Goal: Task Accomplishment & Management: Use online tool/utility

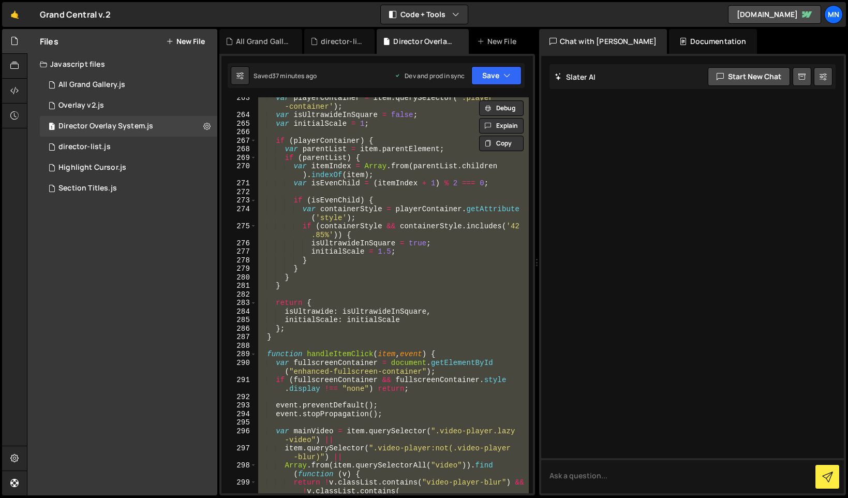
scroll to position [1654, 0]
click at [425, 295] on div "var playerContainer = item . querySelector ( '.player -container' ) ; var isUlt…" at bounding box center [392, 295] width 272 height 396
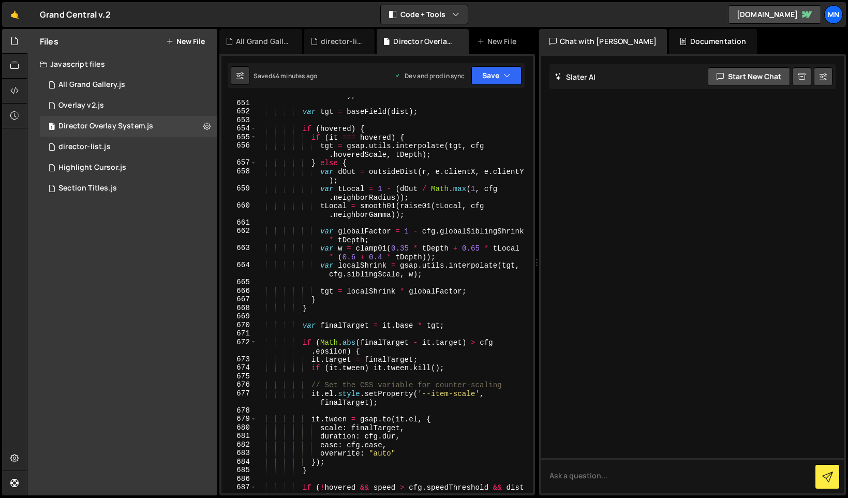
scroll to position [4087, 0]
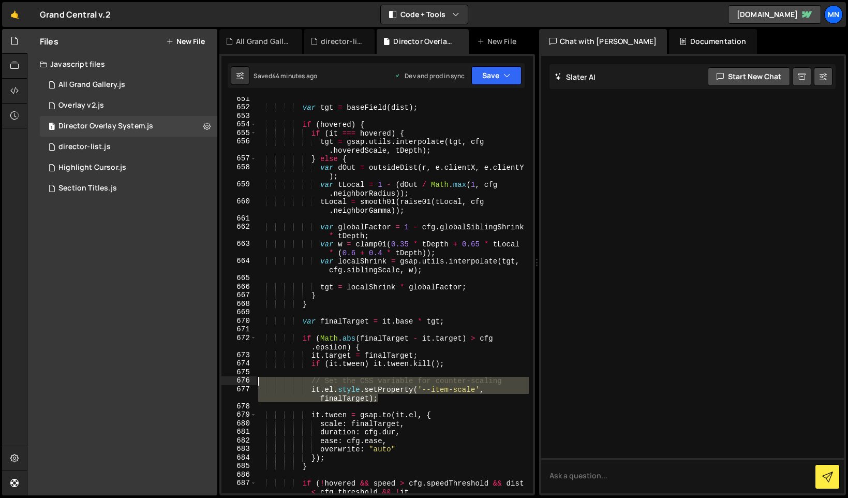
drag, startPoint x: 389, startPoint y: 399, endPoint x: 237, endPoint y: 383, distance: 152.9
click at [237, 383] on div "651 652 653 654 655 656 657 658 659 660 661 662 663 664 665 666 667 668 669 670…" at bounding box center [377, 295] width 312 height 396
type textarea "// Set the CSS variable for counter-scaling it.el.style.setProperty('--item-sca…"
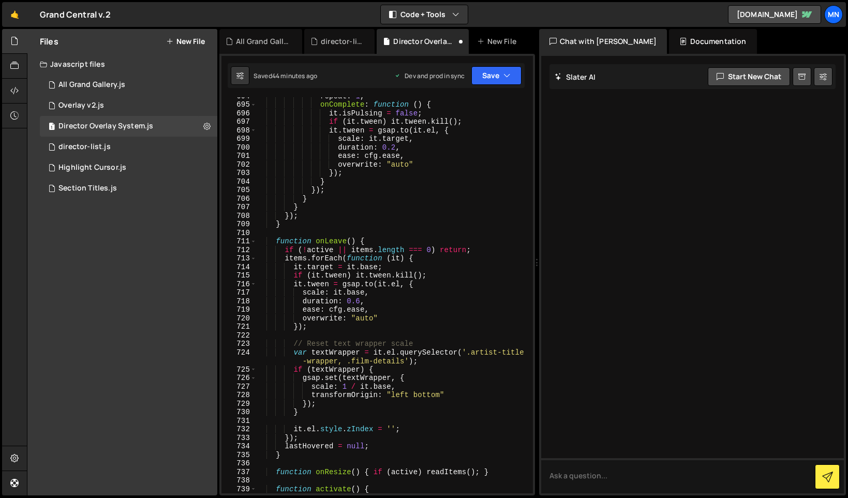
scroll to position [4388, 0]
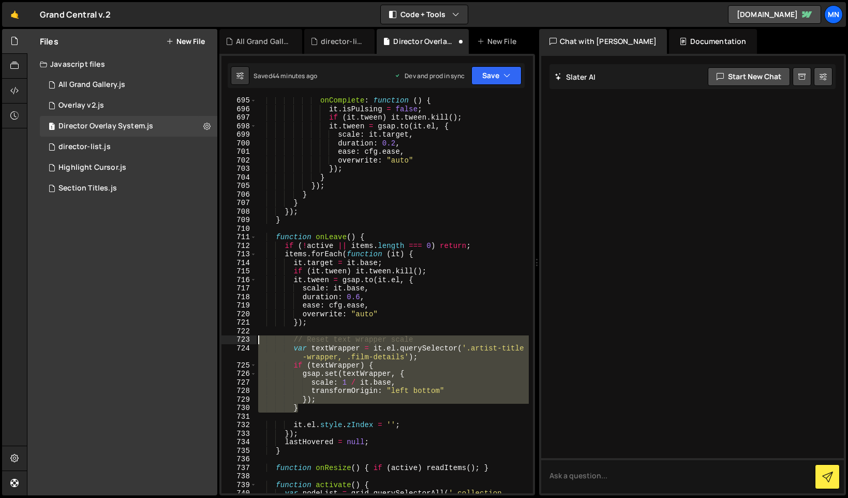
drag, startPoint x: 304, startPoint y: 409, endPoint x: 235, endPoint y: 338, distance: 98.4
click at [235, 338] on div "695 696 697 698 699 700 701 702 703 704 705 706 707 708 709 710 711 712 713 714…" at bounding box center [377, 295] width 312 height 396
type textarea "// Reset text wrapper scale var textWrapper = it.el.querySelector('.artist-titl…"
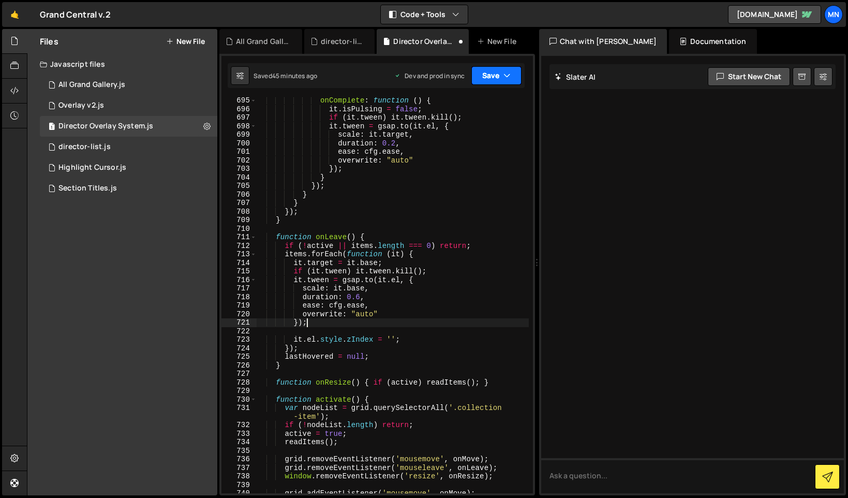
click at [501, 76] on button "Save" at bounding box center [496, 75] width 50 height 19
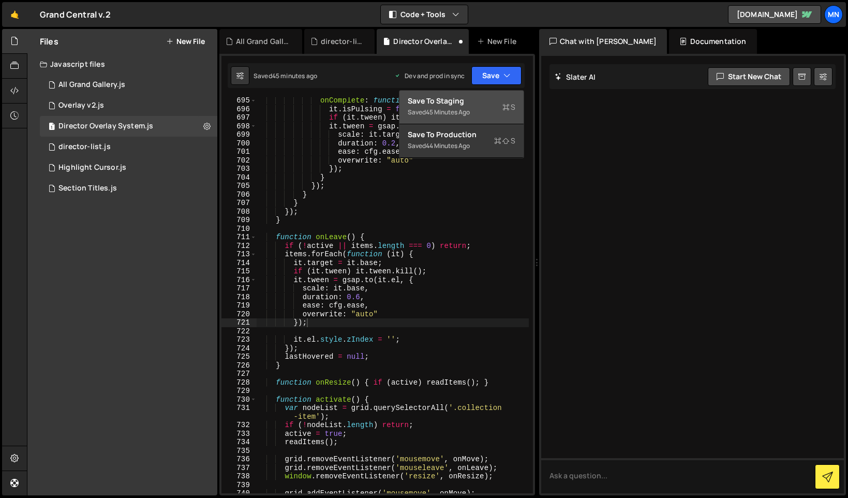
click at [488, 103] on div "Save to Staging S" at bounding box center [462, 101] width 108 height 10
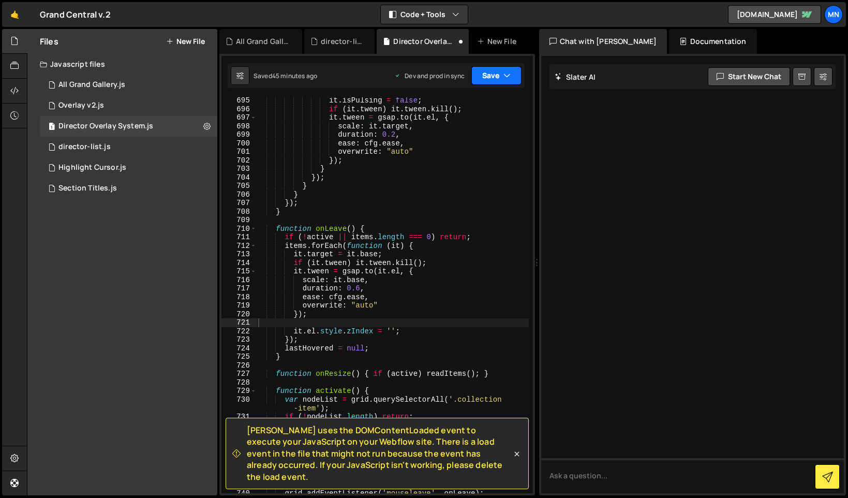
click at [502, 76] on button "Save" at bounding box center [496, 75] width 50 height 19
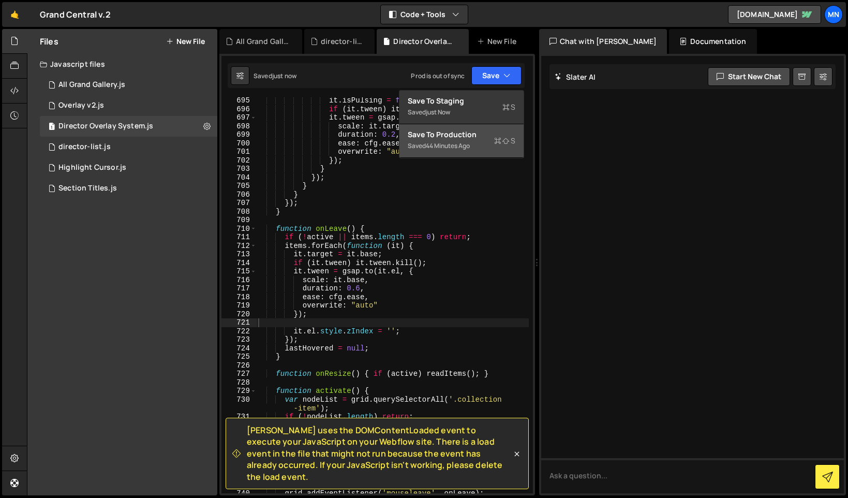
click at [485, 142] on div "Saved 44 minutes ago" at bounding box center [462, 146] width 108 height 12
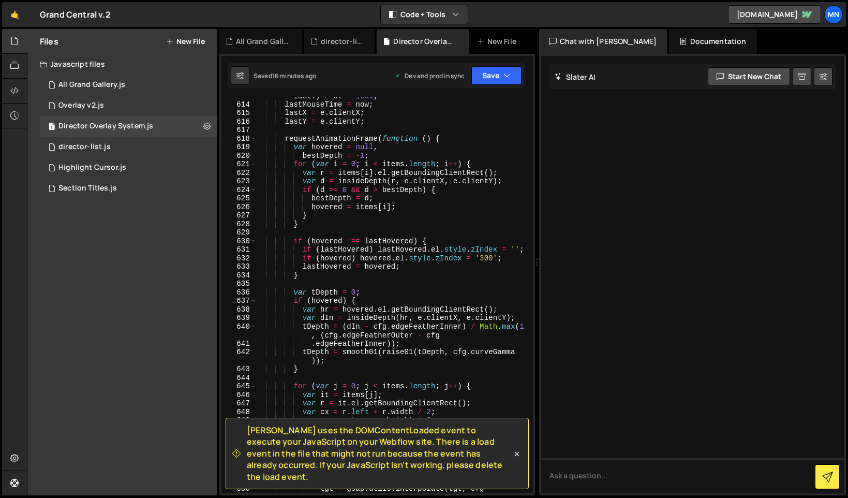
scroll to position [3877, 0]
click at [517, 456] on icon at bounding box center [516, 454] width 5 height 5
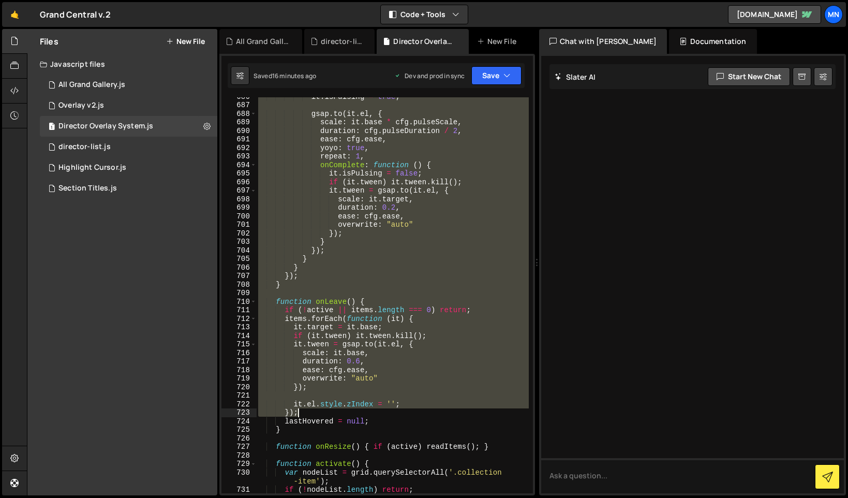
scroll to position [4392, 0]
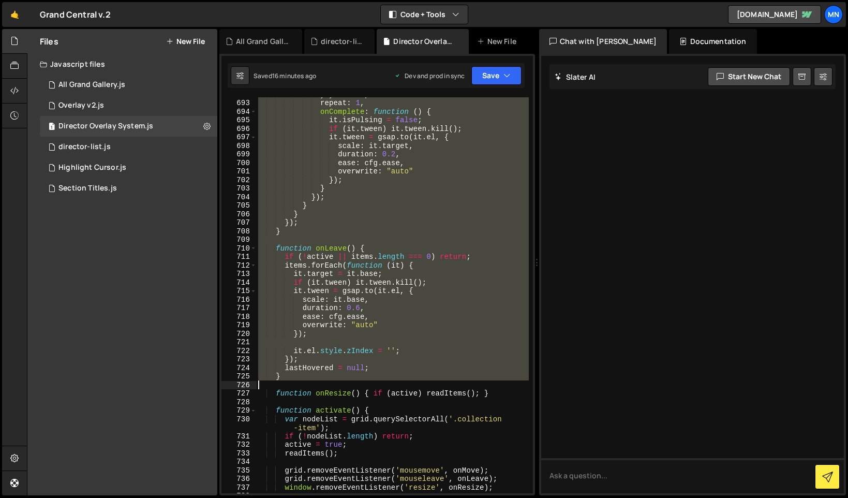
drag, startPoint x: 277, startPoint y: 256, endPoint x: 412, endPoint y: 384, distance: 186.7
click at [412, 384] on div "yoyo : true , repeat : 1 , onComplete : function ( ) { it . isPulsing = false ;…" at bounding box center [392, 296] width 273 height 413
type textarea "}"
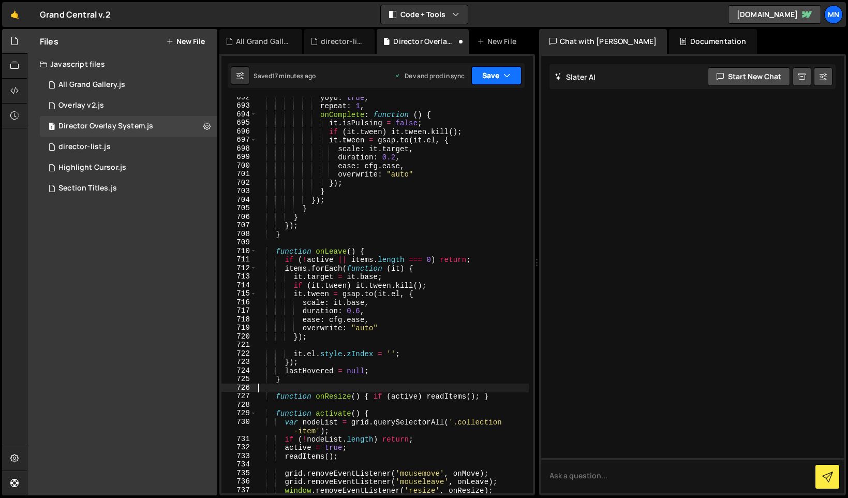
click at [505, 77] on icon "button" at bounding box center [506, 75] width 7 height 10
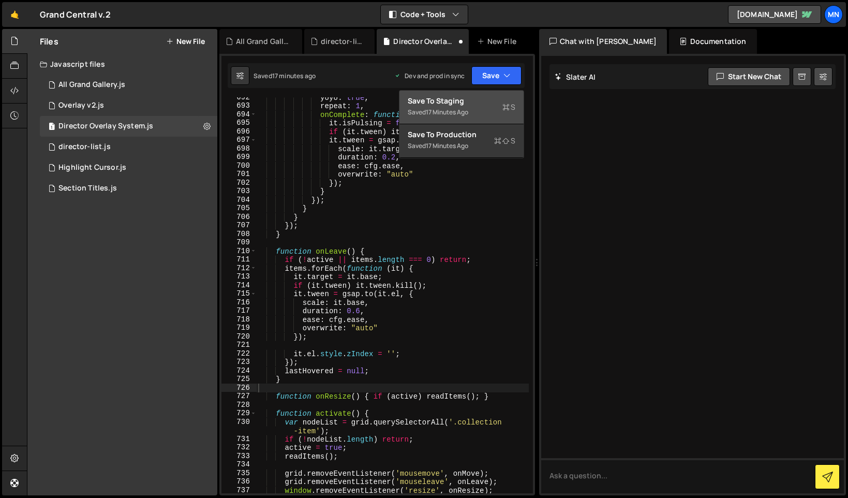
click at [489, 103] on div "Save to Staging S" at bounding box center [462, 101] width 108 height 10
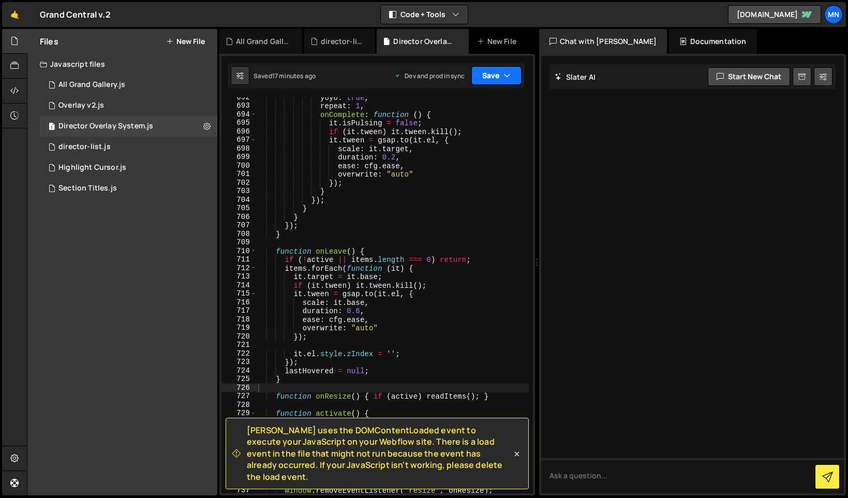
click at [509, 77] on icon "button" at bounding box center [506, 75] width 7 height 10
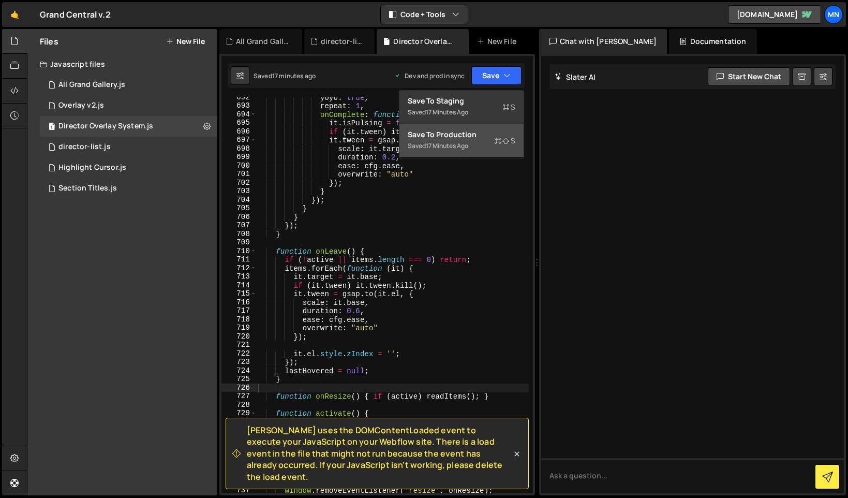
click at [495, 146] on div "Saved 17 minutes ago" at bounding box center [462, 146] width 108 height 12
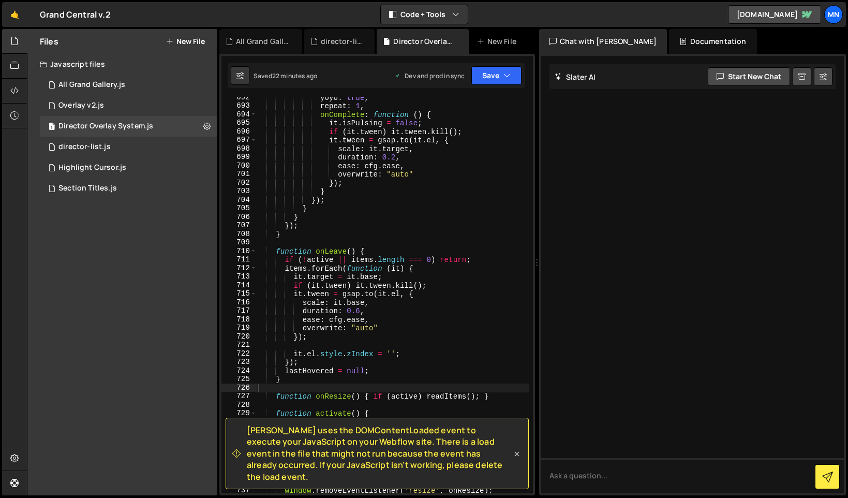
click at [517, 456] on icon at bounding box center [516, 454] width 5 height 5
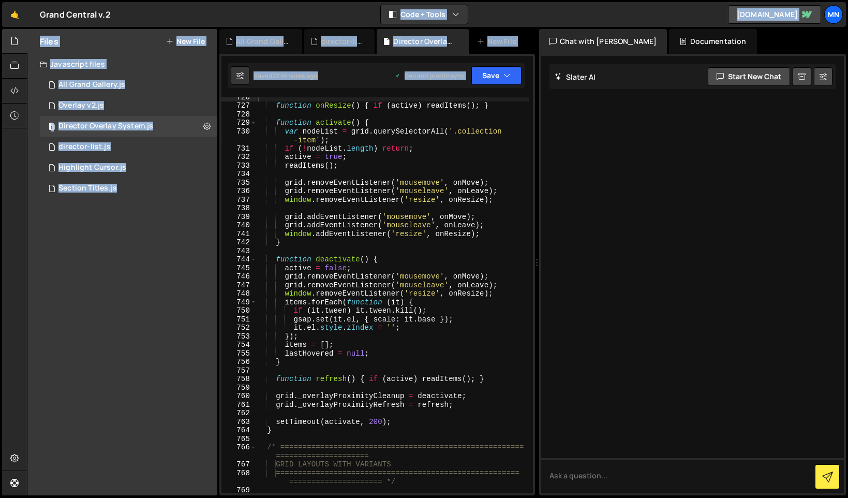
drag, startPoint x: 532, startPoint y: 207, endPoint x: 537, endPoint y: 349, distance: 141.9
click at [545, 496] on div "Hold on a sec... Are you certain you wish to leave this page? Any changes you'v…" at bounding box center [424, 249] width 848 height 498
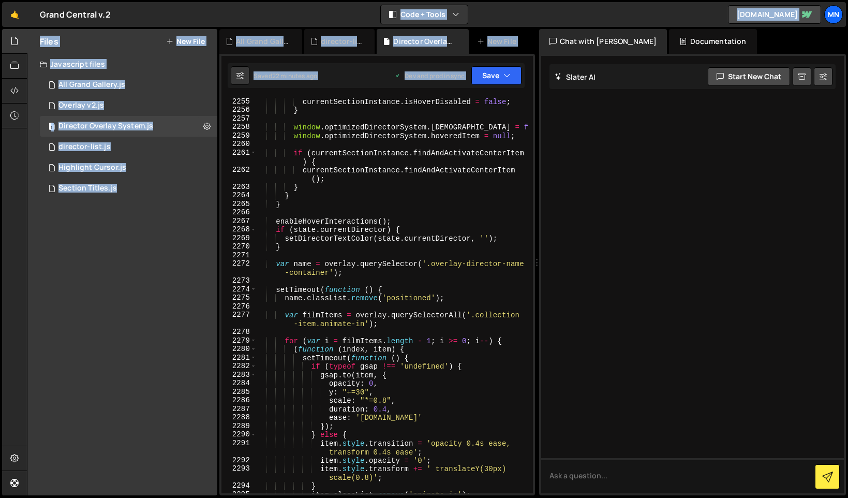
scroll to position [16560, 0]
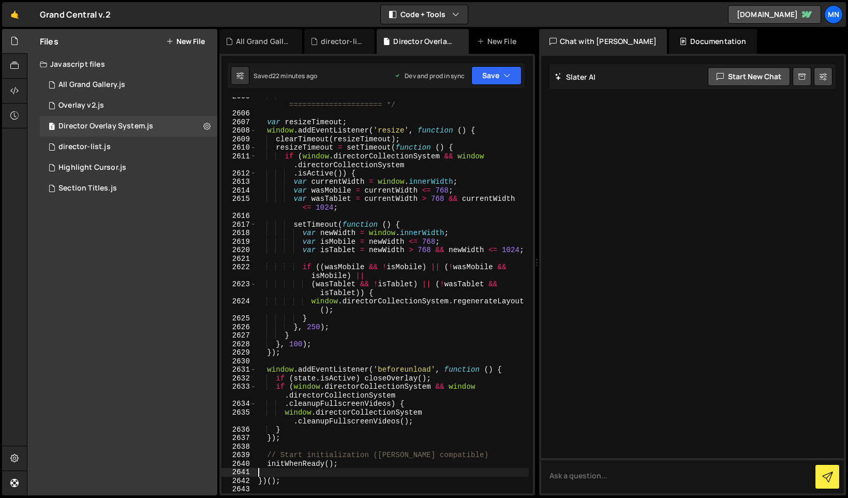
click at [318, 470] on div "======================================================= ===================== *…" at bounding box center [392, 303] width 273 height 422
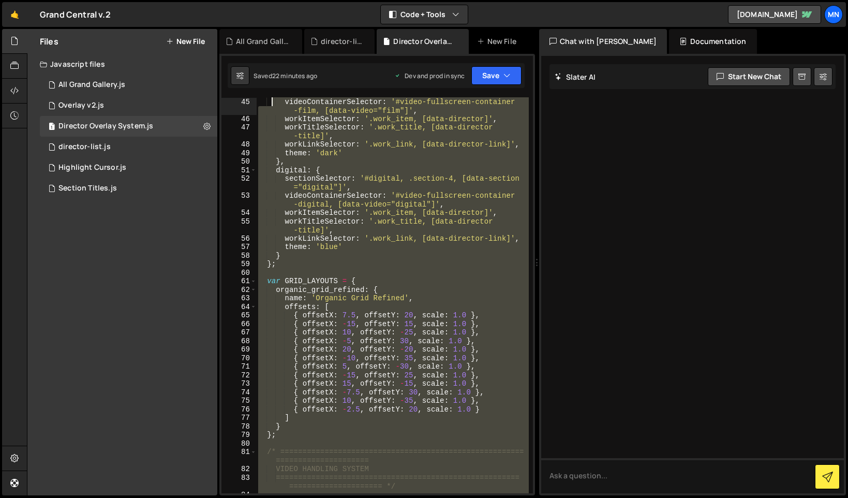
scroll to position [0, 0]
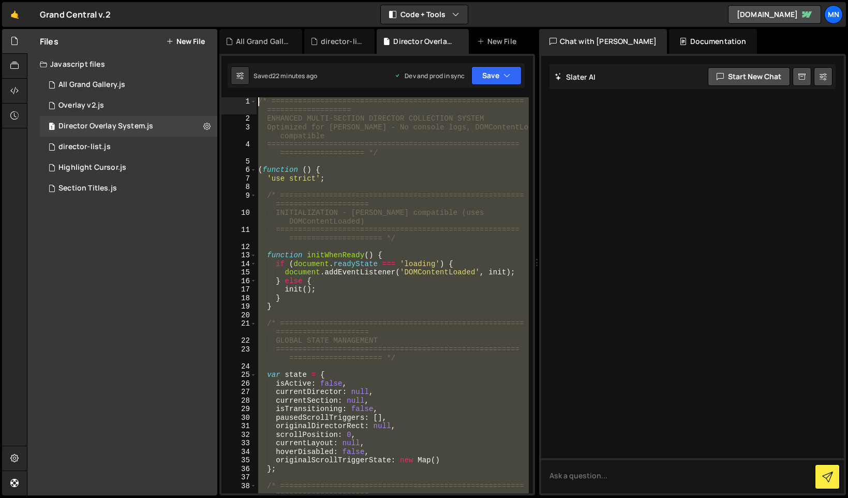
drag, startPoint x: 260, startPoint y: 491, endPoint x: 270, endPoint y: -51, distance: 541.3
click at [270, 0] on html "Projects [GEOGRAPHIC_DATA] Blog [GEOGRAPHIC_DATA] Projects Your Teams Invite te…" at bounding box center [424, 249] width 848 height 498
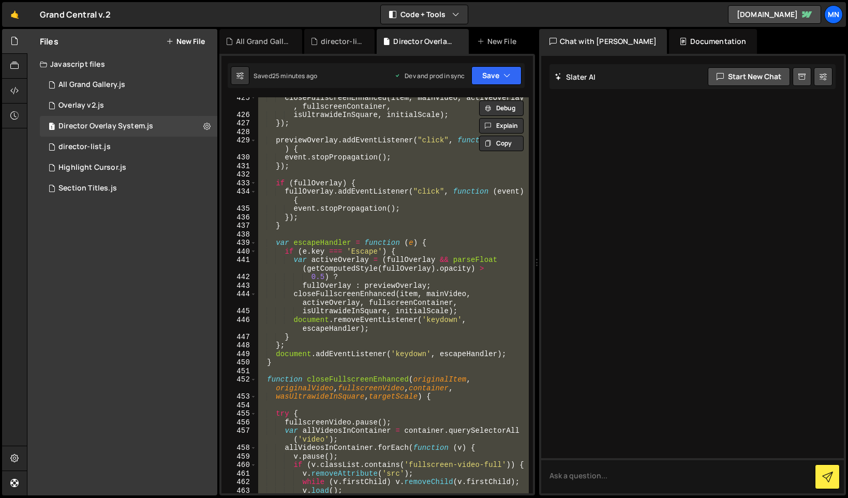
scroll to position [2685, 0]
click at [280, 299] on div "closeFullscreenEnhanced ( item , mainVideo , activeOverlay , fullscreenContaine…" at bounding box center [392, 295] width 272 height 396
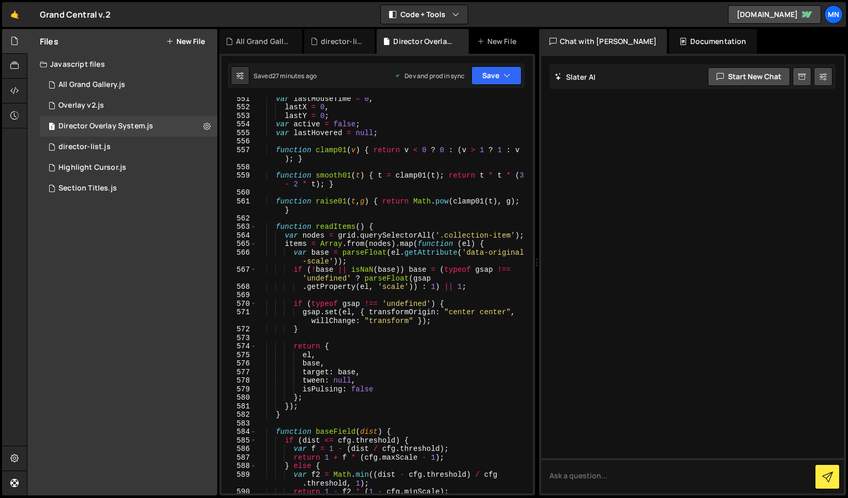
scroll to position [3462, 0]
click at [277, 227] on div "var lastMouseTime = 0 , lastX = 0 , lastY = 0 ; var active = false ; var lastHo…" at bounding box center [392, 302] width 273 height 413
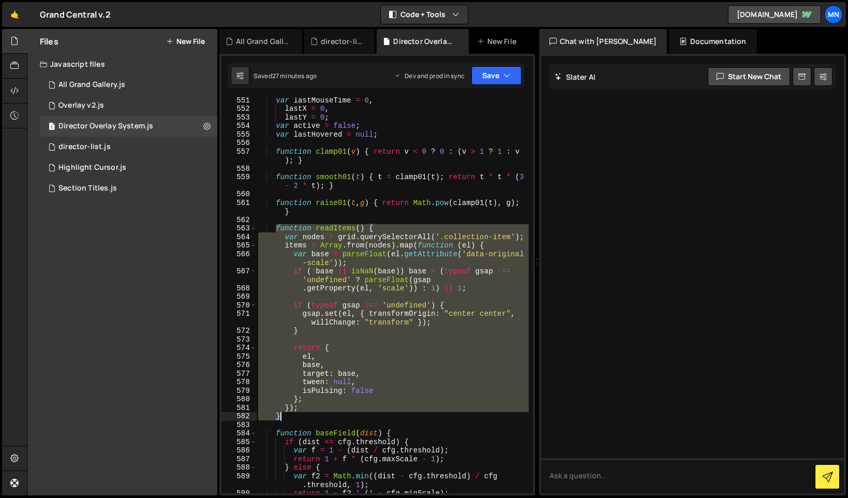
drag, startPoint x: 276, startPoint y: 227, endPoint x: 286, endPoint y: 420, distance: 192.7
click at [286, 420] on div "var lastMouseTime = 0 , lastX = 0 , lastY = 0 ; var active = false ; var lastHo…" at bounding box center [392, 302] width 273 height 413
paste textarea
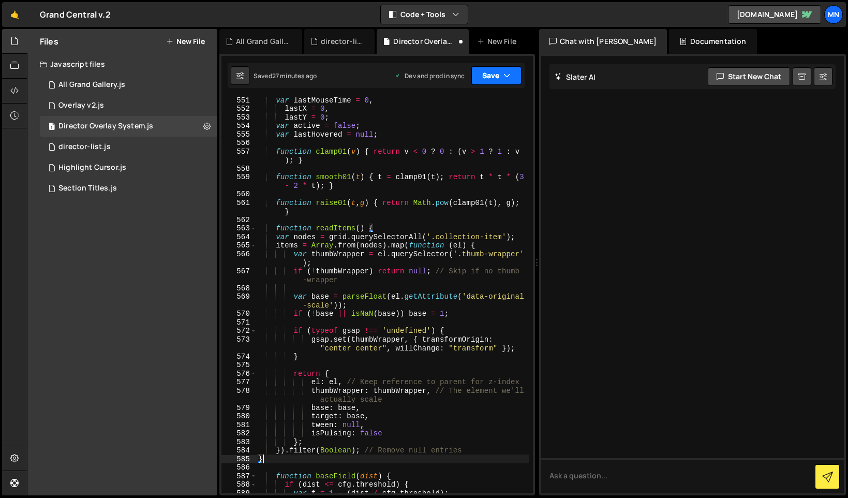
click at [508, 70] on icon "button" at bounding box center [506, 75] width 7 height 10
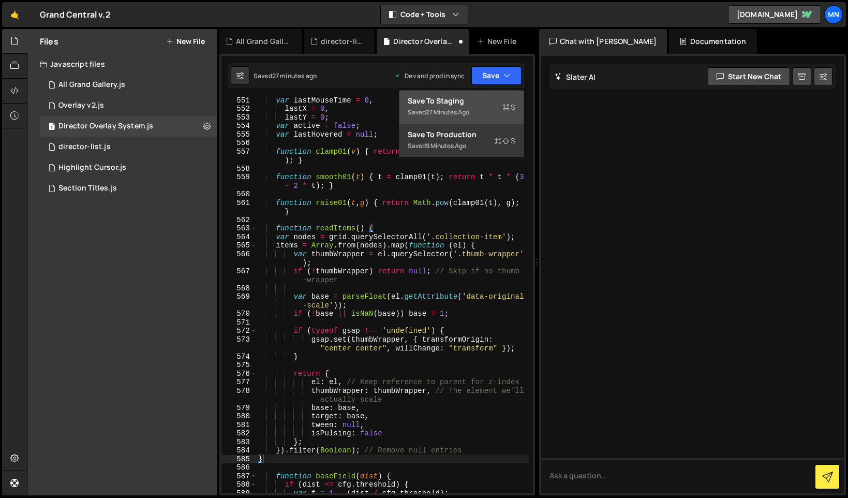
click at [483, 102] on div "Save to Staging S" at bounding box center [462, 101] width 108 height 10
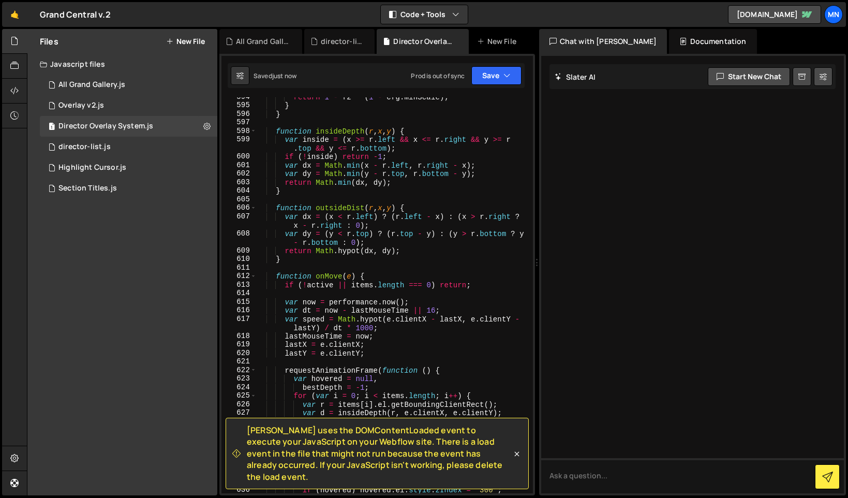
scroll to position [3781, 0]
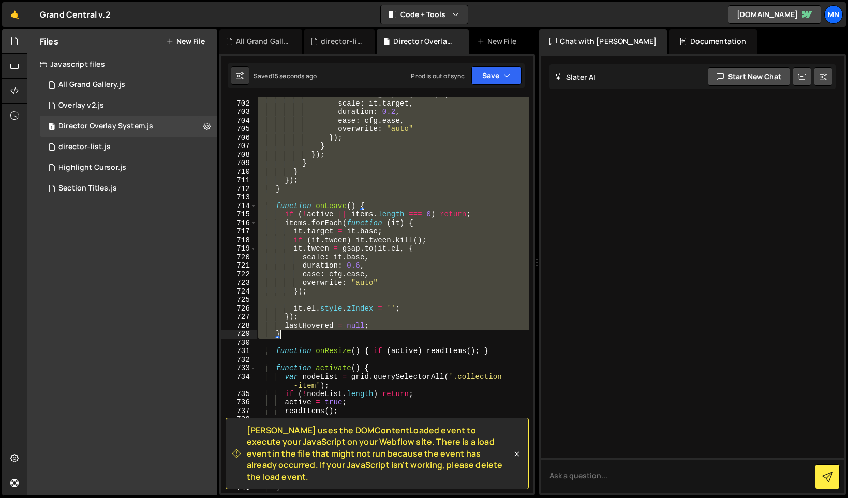
drag, startPoint x: 277, startPoint y: 228, endPoint x: 291, endPoint y: 335, distance: 108.5
click at [291, 335] on div "it . tween = gsap . to ( it . el , { scale : it . target , duration : 0.2 , eas…" at bounding box center [392, 297] width 273 height 413
paste textarea
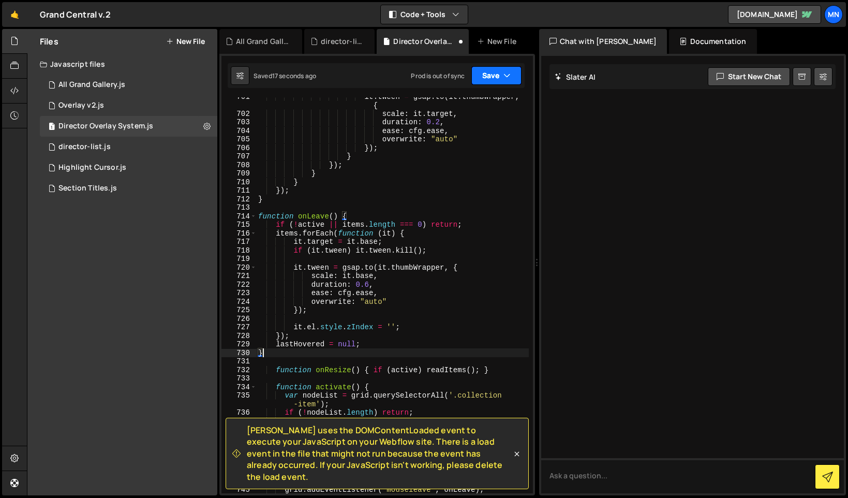
drag, startPoint x: 511, startPoint y: 69, endPoint x: 498, endPoint y: 82, distance: 17.6
click at [510, 70] on button "Save" at bounding box center [496, 75] width 50 height 19
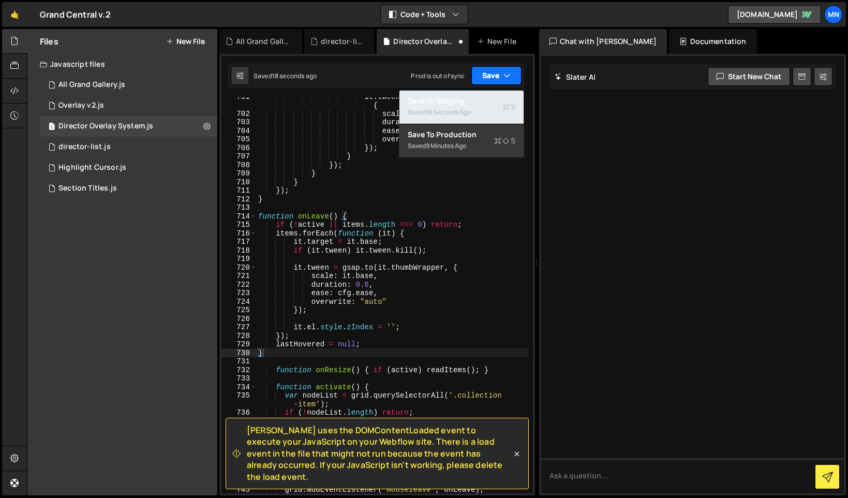
drag, startPoint x: 486, startPoint y: 95, endPoint x: 506, endPoint y: 83, distance: 22.5
click at [486, 96] on div "Save to Staging S" at bounding box center [462, 101] width 108 height 10
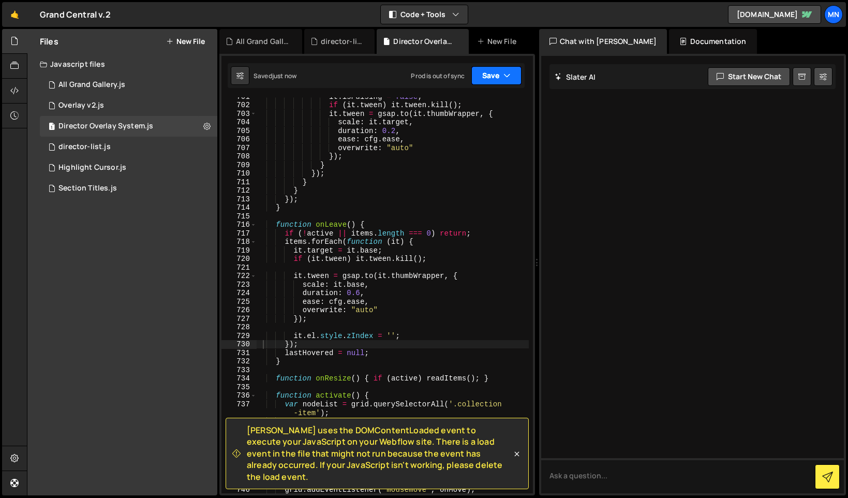
click at [508, 78] on icon "button" at bounding box center [506, 75] width 7 height 10
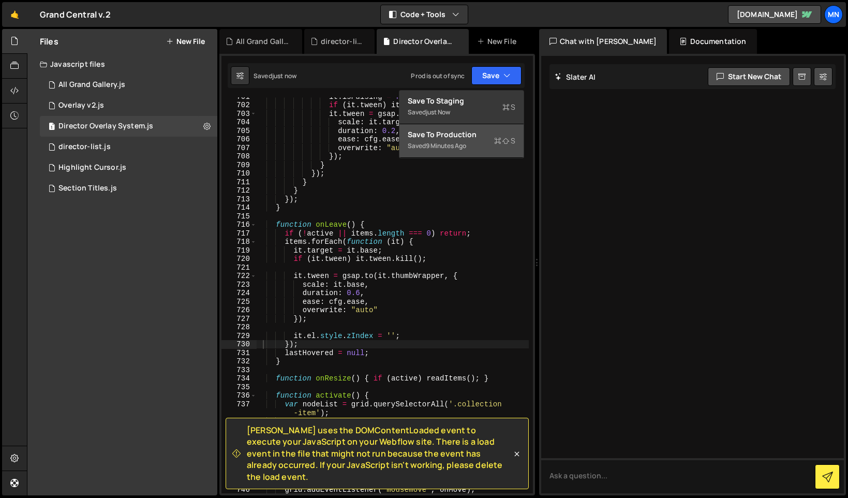
click at [489, 147] on div "Saved 9 minutes ago" at bounding box center [462, 146] width 108 height 12
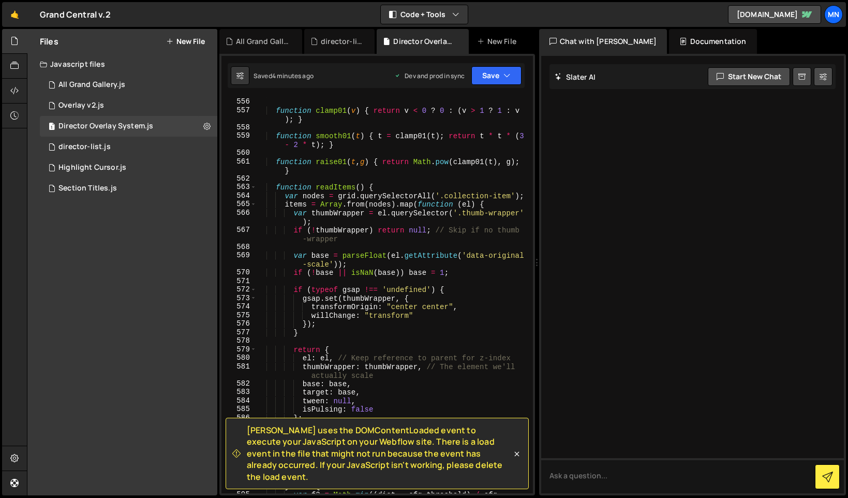
scroll to position [3478, 0]
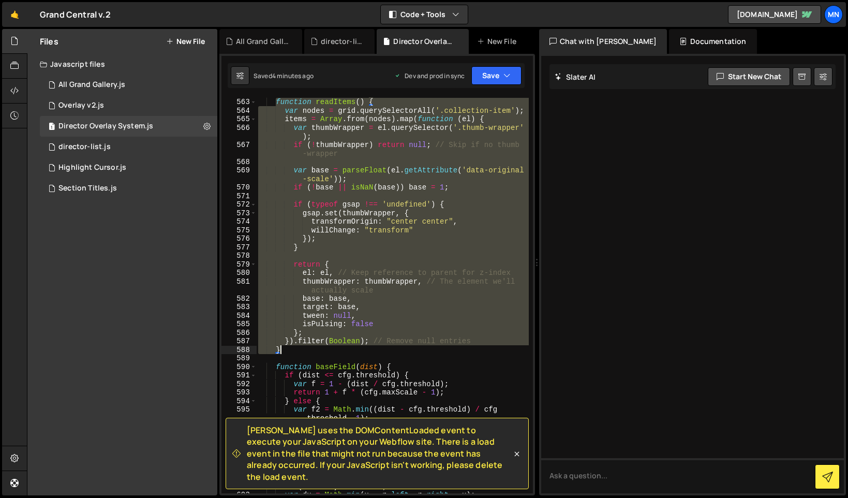
drag, startPoint x: 275, startPoint y: 189, endPoint x: 335, endPoint y: 349, distance: 170.6
click at [335, 349] on div "function readItems ( ) { var nodes = grid . querySelectorAll ( '.collection-ite…" at bounding box center [392, 295] width 273 height 413
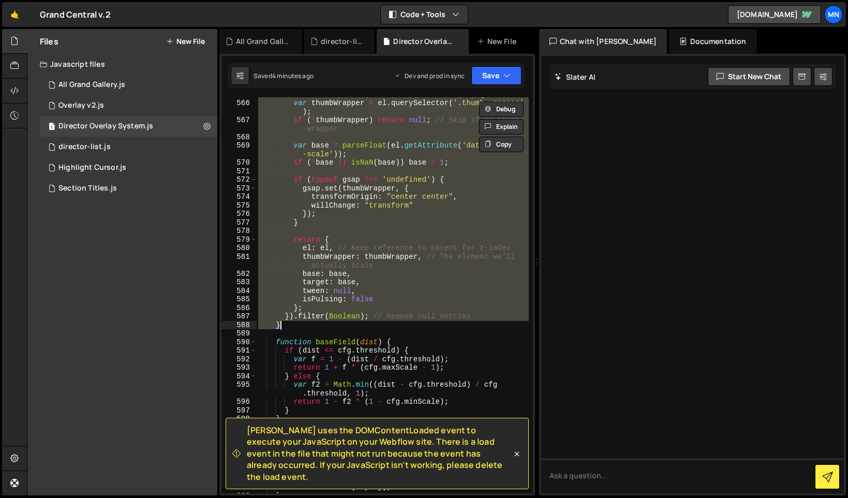
scroll to position [3553, 0]
paste textarea
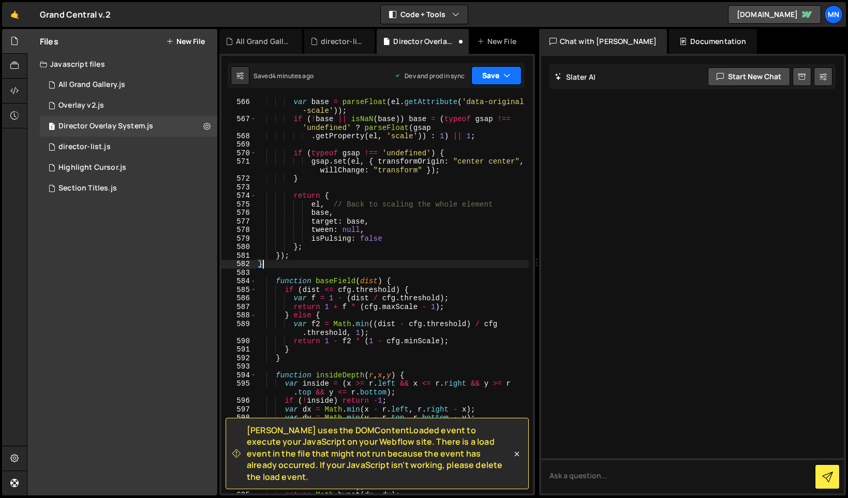
click at [497, 79] on button "Save" at bounding box center [496, 75] width 50 height 19
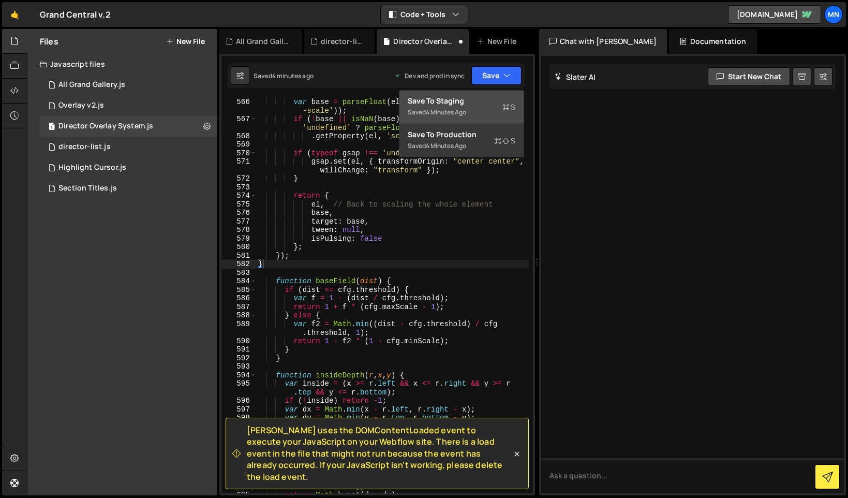
click at [484, 103] on div "Save to Staging S" at bounding box center [462, 101] width 108 height 10
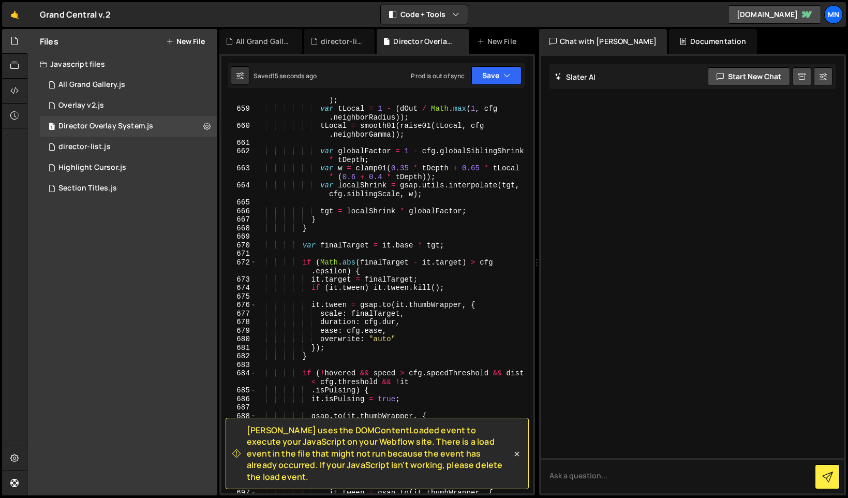
scroll to position [4165, 0]
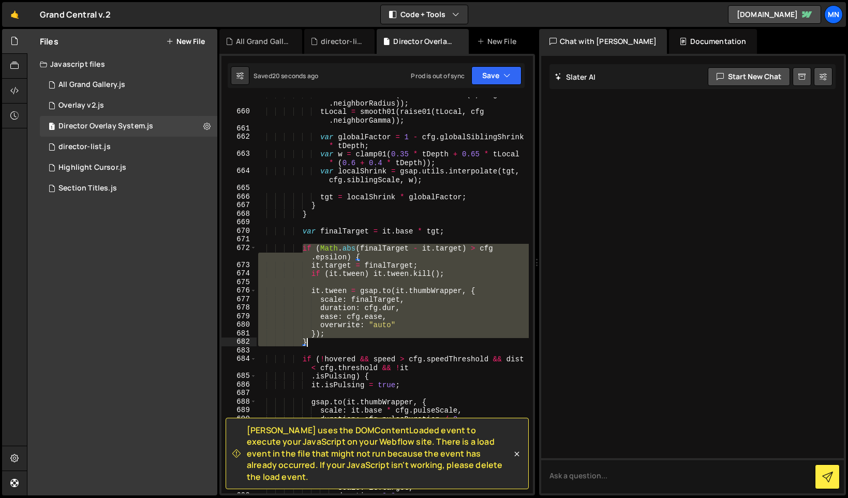
drag, startPoint x: 304, startPoint y: 246, endPoint x: 314, endPoint y: 343, distance: 97.3
click at [314, 343] on div "var tLocal = 1 - ( dOut / Math . max ( 1 , cfg . neighborRadius )) ; tLocal = s…" at bounding box center [392, 301] width 273 height 422
paste textarea
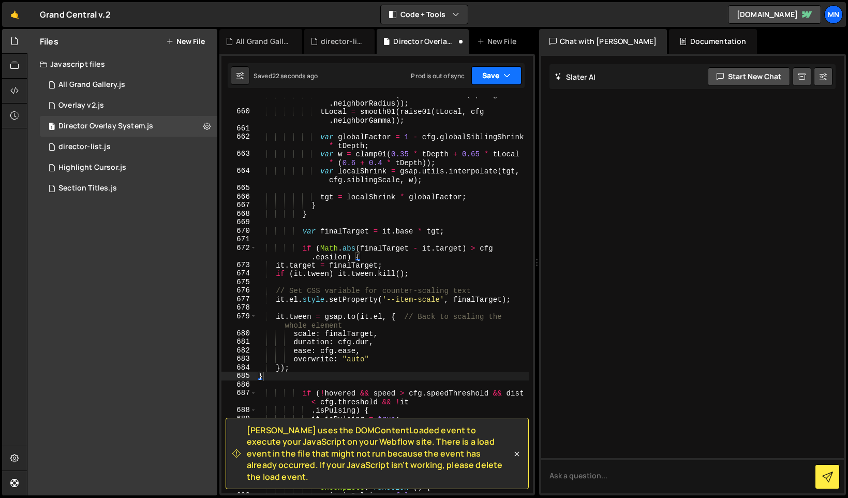
click at [501, 75] on button "Save" at bounding box center [496, 75] width 50 height 19
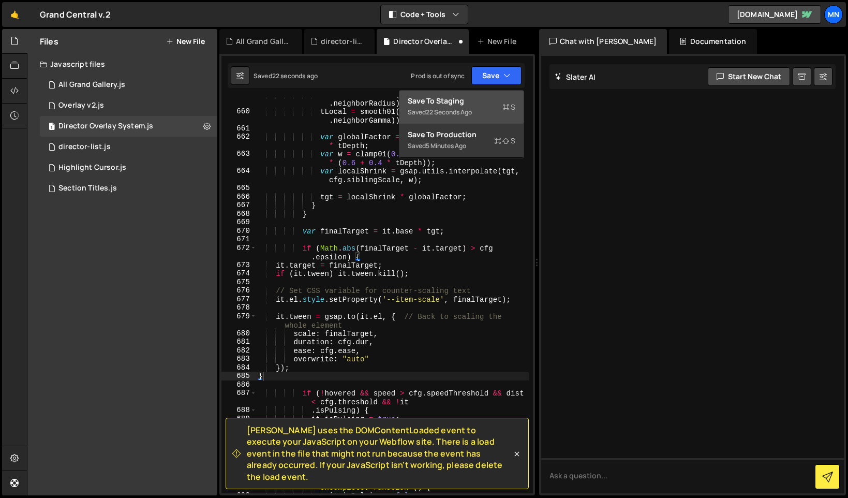
click at [495, 96] on div "Save to Staging S" at bounding box center [462, 101] width 108 height 10
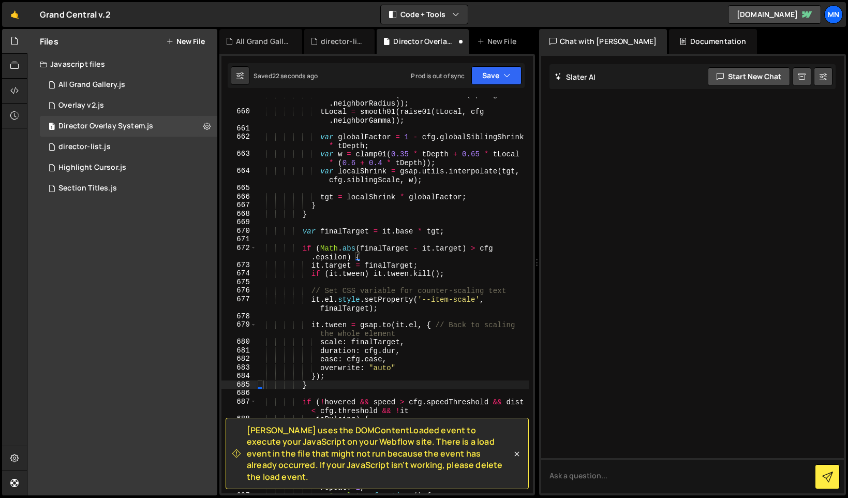
type textarea "}"
click at [493, 79] on button "Save" at bounding box center [496, 75] width 50 height 19
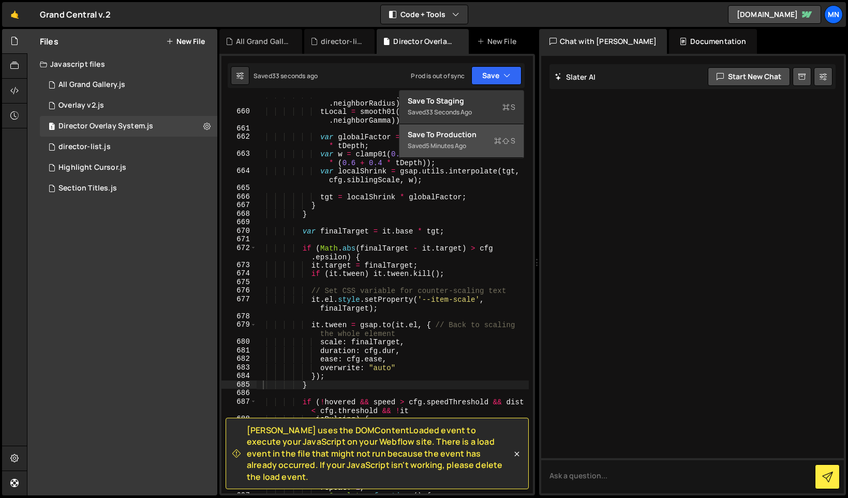
click at [483, 140] on div "Saved 5 minutes ago" at bounding box center [462, 146] width 108 height 12
